Goal: Find specific page/section: Find specific page/section

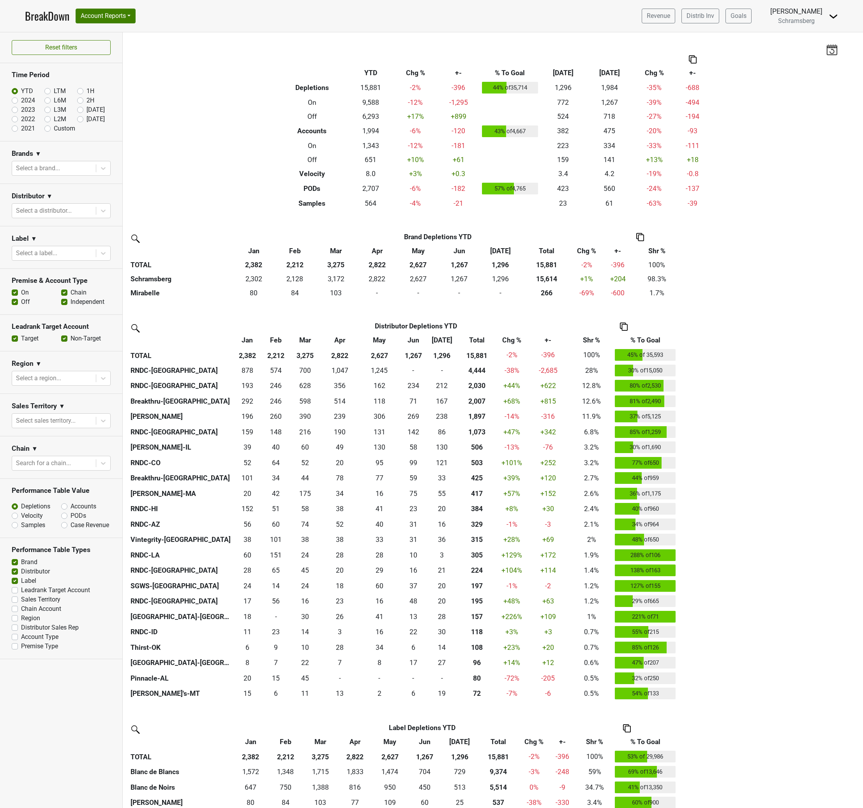
click at [169, 84] on div "Filters Breakdown Type YTD Chg % +- % To Goal Jul ‘25 Jul ‘24 Chg % +- Depletio…" at bounding box center [493, 420] width 741 height 776
click at [127, 19] on button "Account Reports" at bounding box center [106, 16] width 60 height 15
click at [115, 36] on link "SuperRanker" at bounding box center [110, 34] width 69 height 12
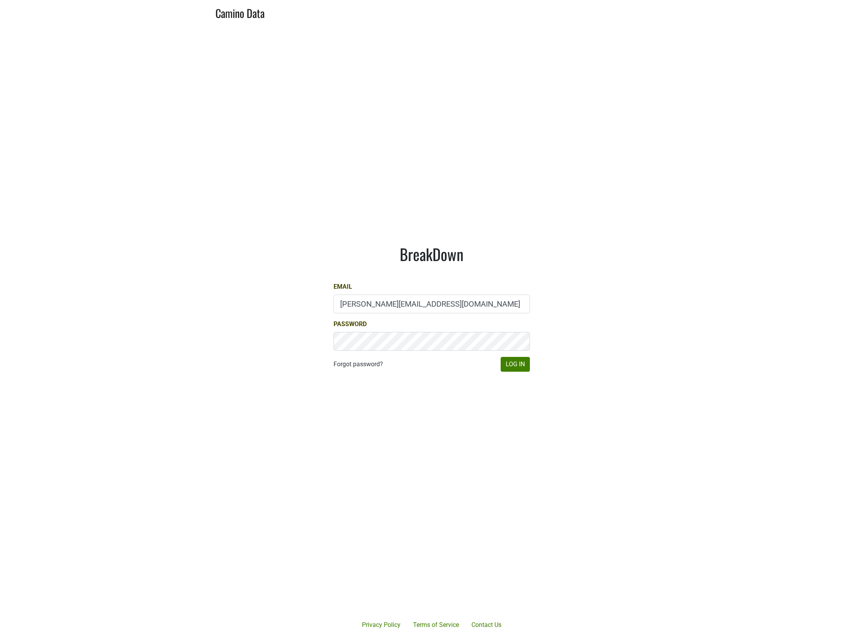
type input "Dave@caminodata.com"
click at [515, 362] on button "Log In" at bounding box center [515, 364] width 29 height 15
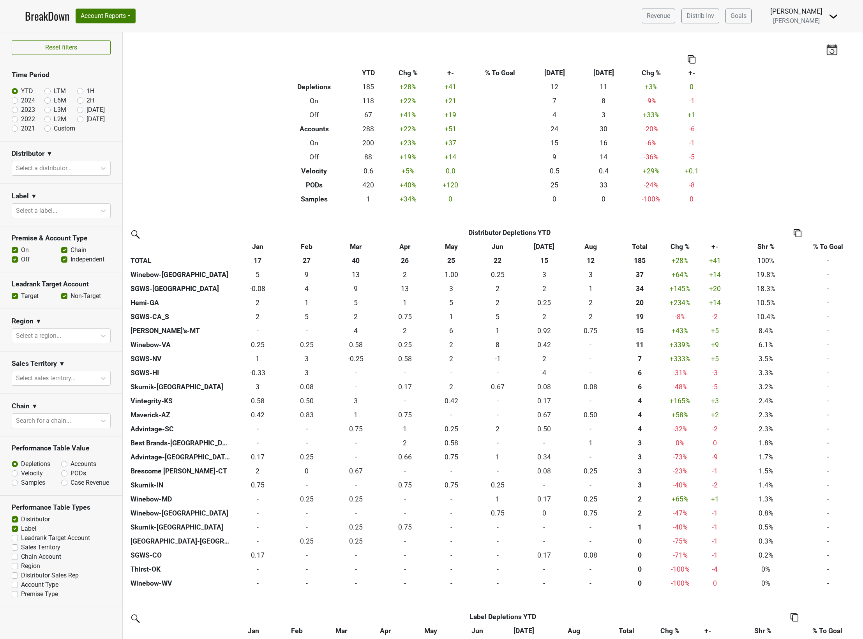
click at [219, 141] on div "Filters Breakdown Type YTD Chg % +- % To Goal Aug ‘25 Aug ‘24 Chg % +- Depletio…" at bounding box center [493, 335] width 741 height 607
click at [119, 18] on button "Account Reports" at bounding box center [106, 16] width 60 height 15
click at [114, 36] on link "SuperRanker" at bounding box center [110, 34] width 69 height 12
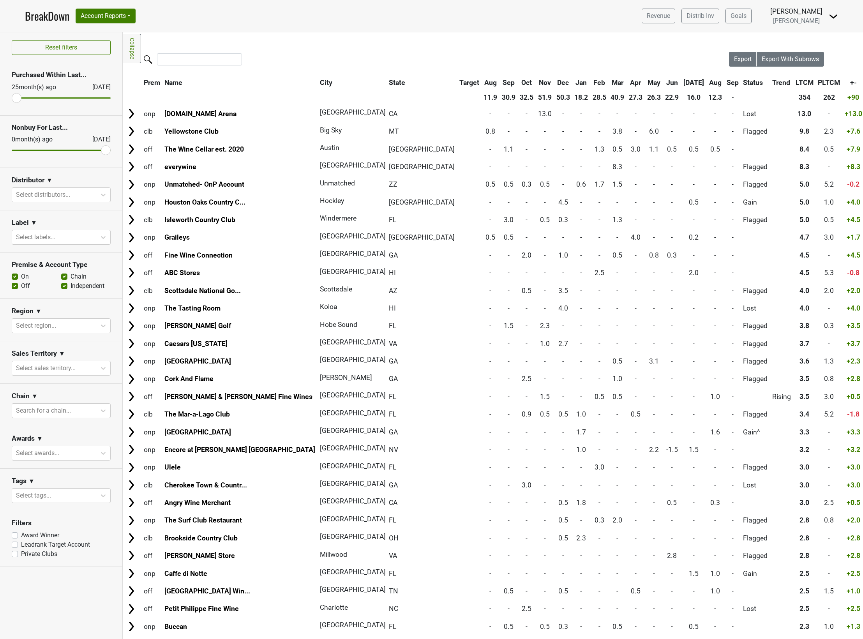
click at [133, 39] on link "Collapse" at bounding box center [132, 48] width 18 height 29
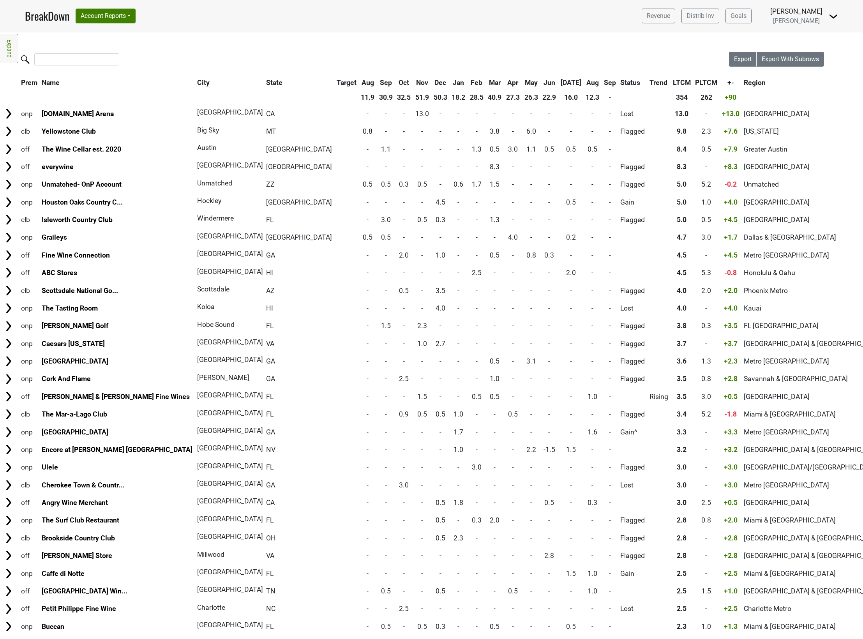
click at [8, 49] on link "Expand" at bounding box center [9, 48] width 18 height 29
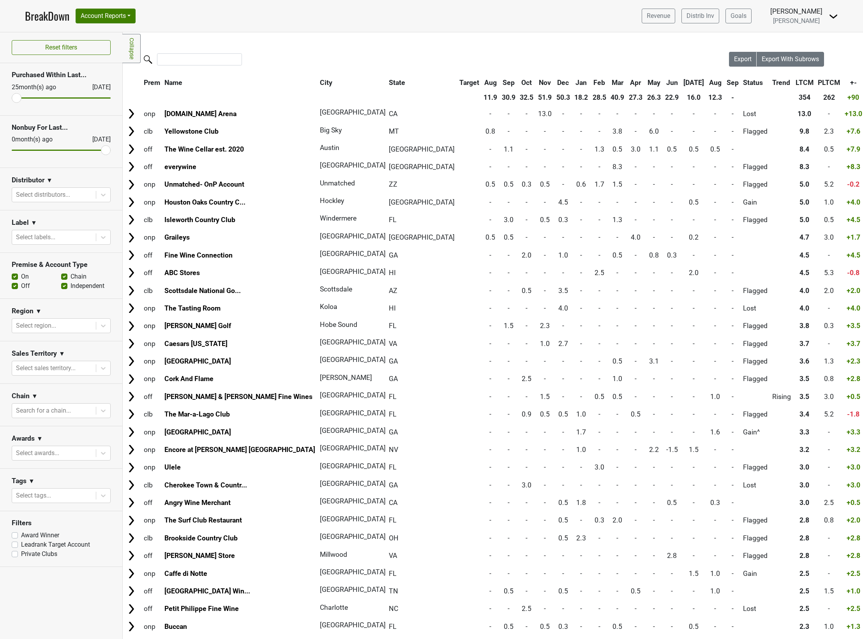
click at [349, 55] on div at bounding box center [426, 60] width 607 height 17
click at [270, 34] on div "Filters Collapse Loading, please wait... Please wait, your file is being downlo…" at bounding box center [493, 335] width 741 height 607
click at [306, 48] on div "Filters Collapse Loading, please wait... Please wait, your file is being downlo…" at bounding box center [493, 335] width 741 height 607
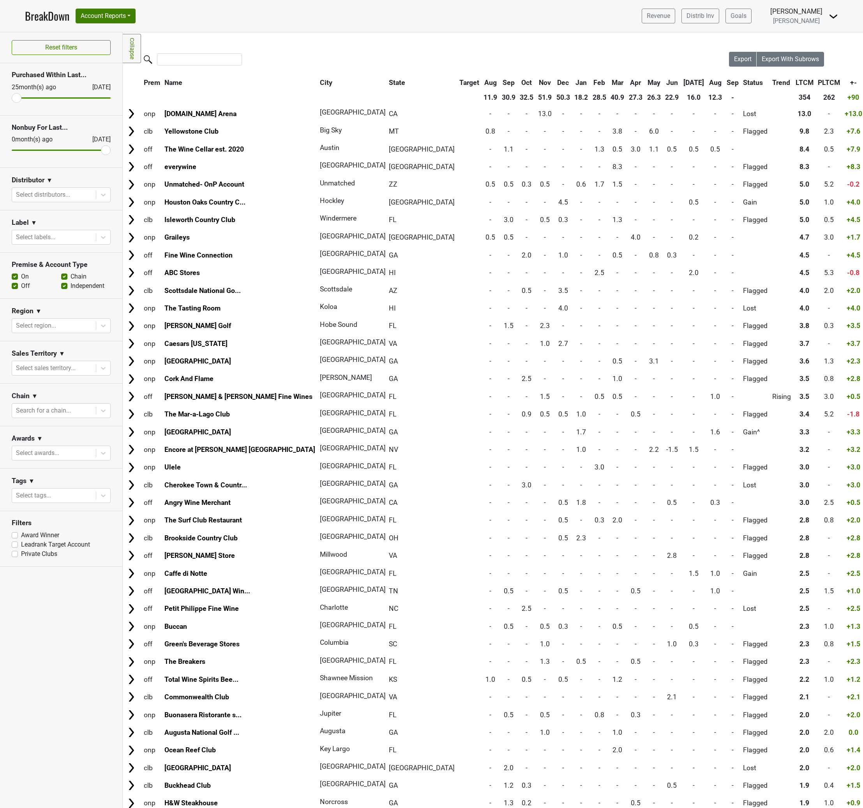
click at [362, 54] on div at bounding box center [426, 60] width 607 height 17
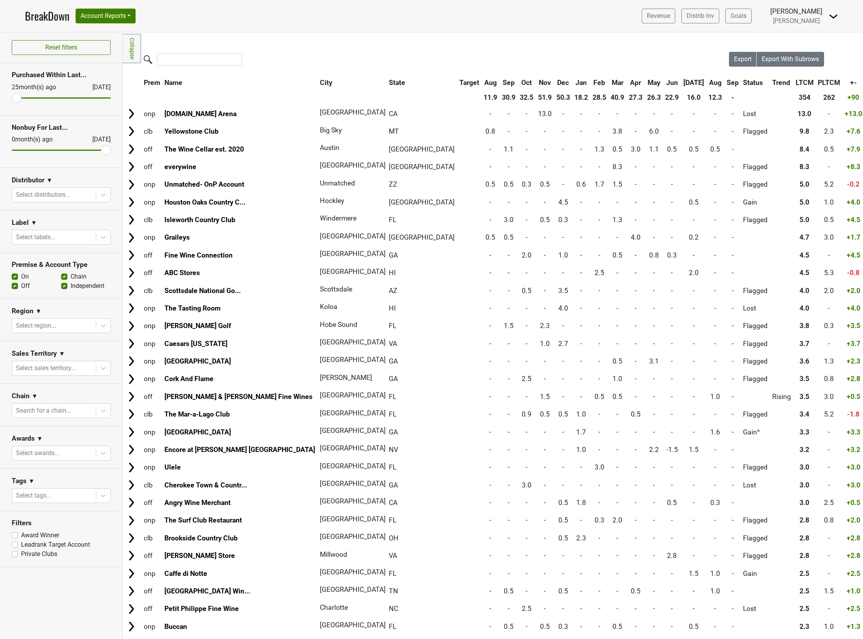
click at [363, 50] on div "Filters Collapse Loading, please wait... Please wait, your file is being downlo…" at bounding box center [493, 335] width 741 height 607
click at [472, 56] on div at bounding box center [426, 60] width 607 height 17
click at [117, 9] on button "Account Reports" at bounding box center [106, 16] width 60 height 15
click at [381, 46] on div "Filters Collapse Loading, please wait... Please wait, your file is being downlo…" at bounding box center [493, 335] width 741 height 607
